Goal: Task Accomplishment & Management: Use online tool/utility

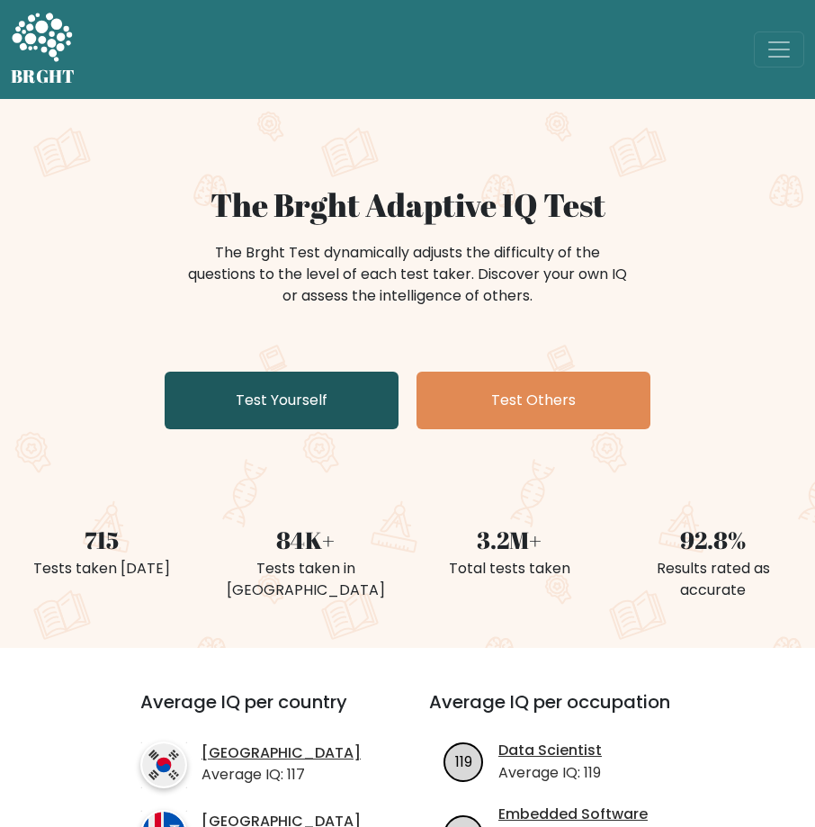
click at [362, 411] on link "Test Yourself" at bounding box center [282, 401] width 234 height 58
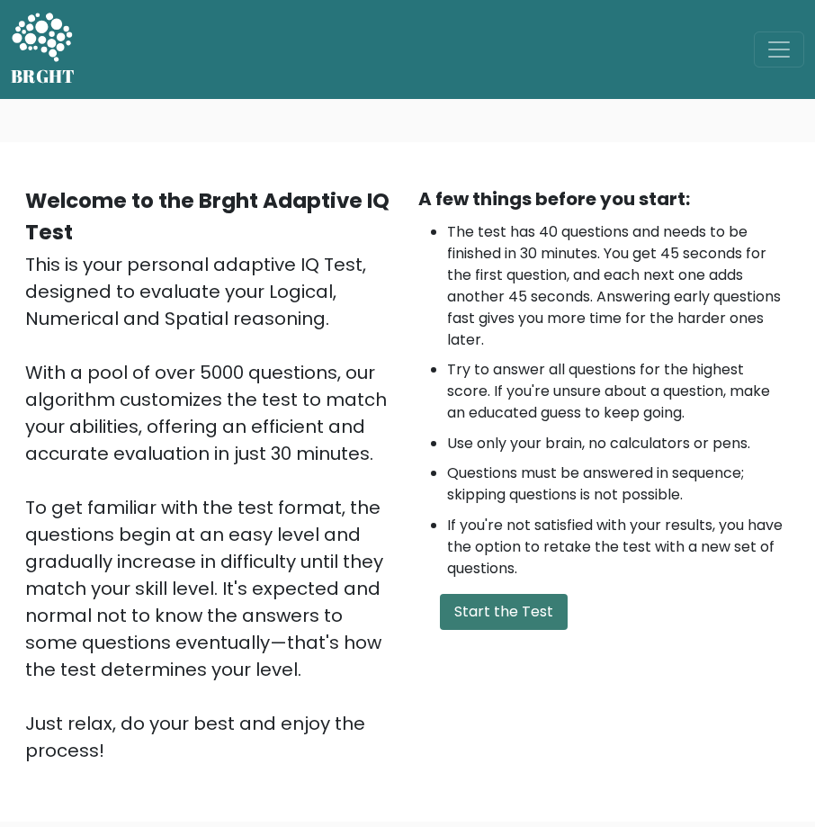
click at [490, 610] on button "Start the Test" at bounding box center [504, 612] width 128 height 36
click at [524, 594] on button "Start the Test" at bounding box center [504, 612] width 128 height 36
